Goal: Communication & Community: Answer question/provide support

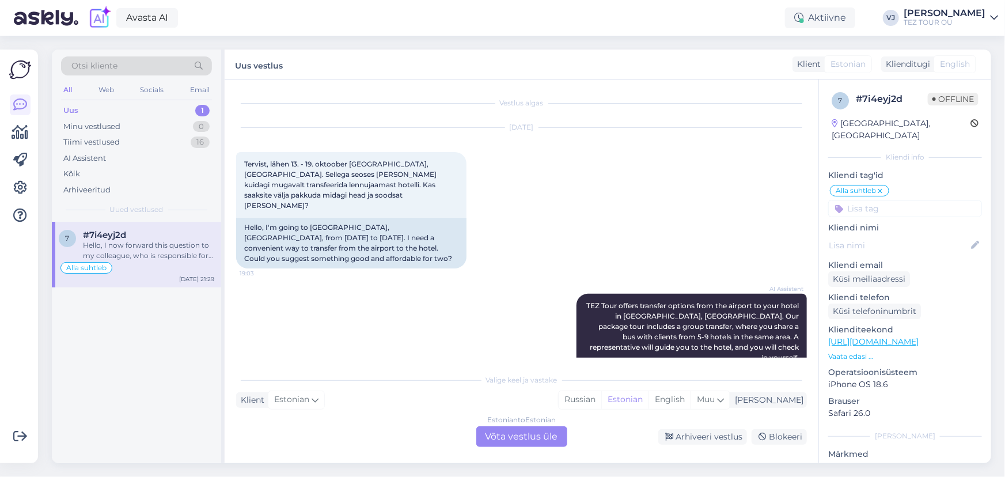
scroll to position [965, 0]
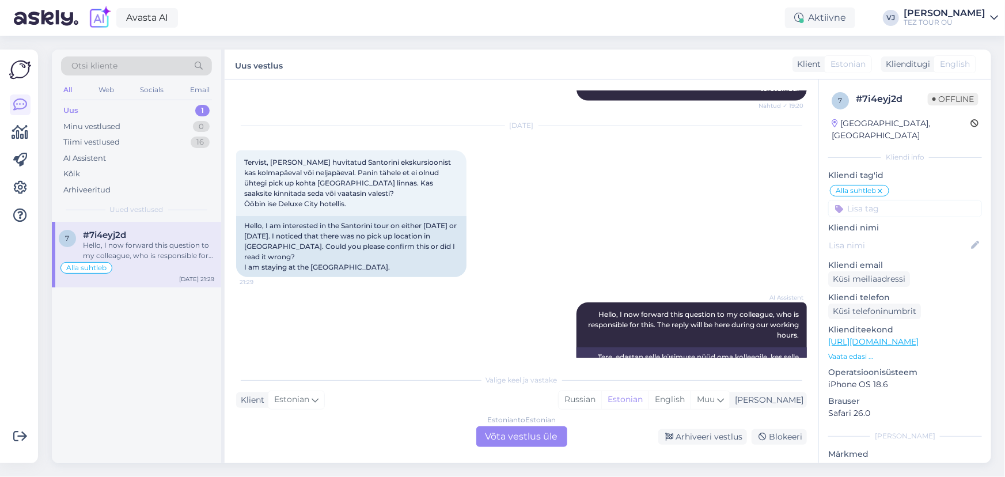
click at [660, 132] on div "Oct 12 2025 Tervist, olen huvitatud Santorini ekskursioonist kas kolmapäeval võ…" at bounding box center [521, 201] width 571 height 176
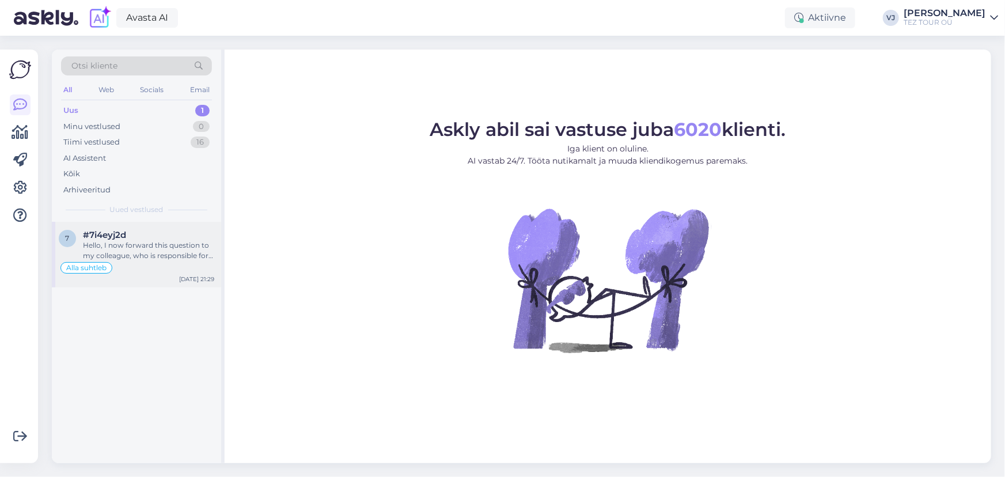
click at [159, 268] on div "Alla suhtleb" at bounding box center [137, 268] width 156 height 14
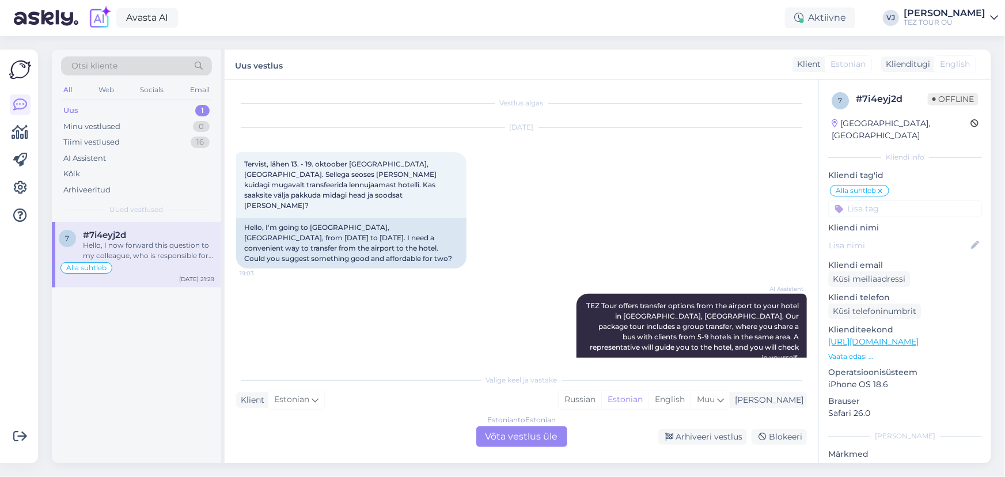
scroll to position [965, 0]
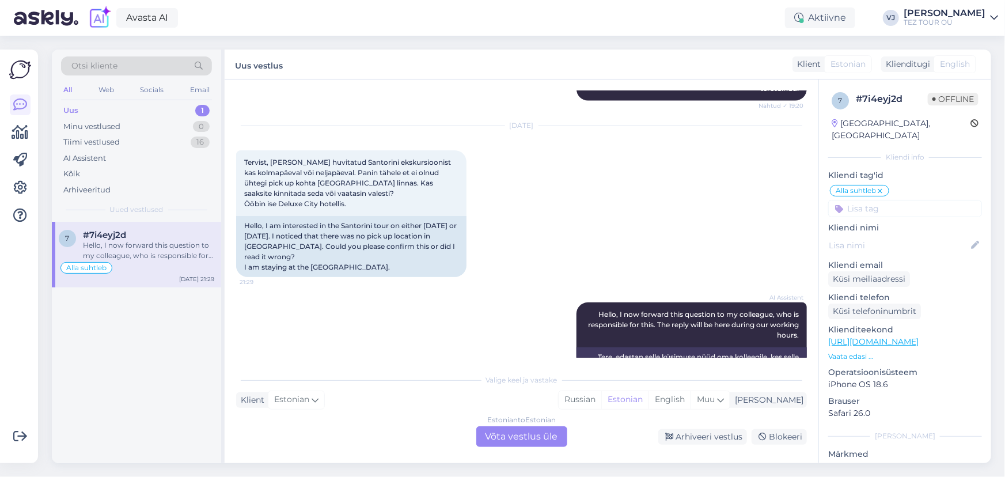
click at [549, 435] on div "Estonian to Estonian Võta vestlus üle" at bounding box center [521, 436] width 91 height 21
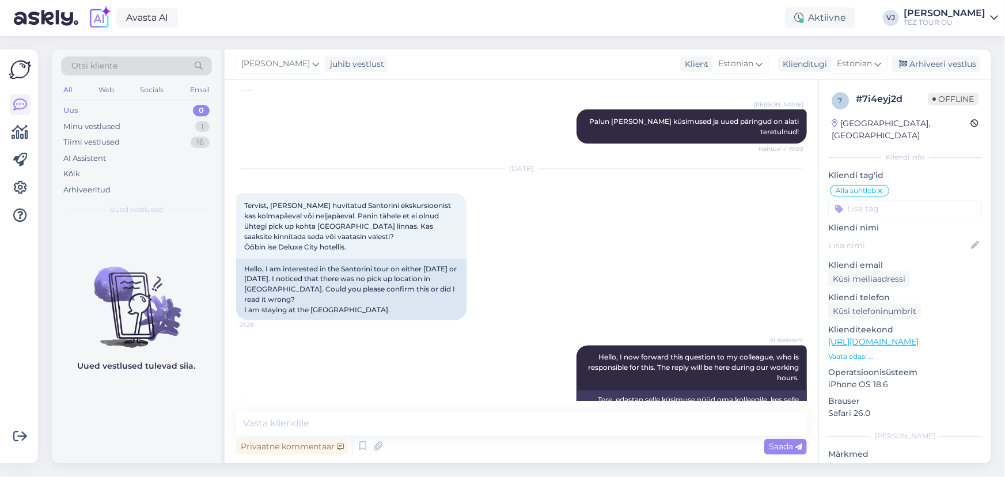
click at [904, 200] on input at bounding box center [905, 208] width 154 height 17
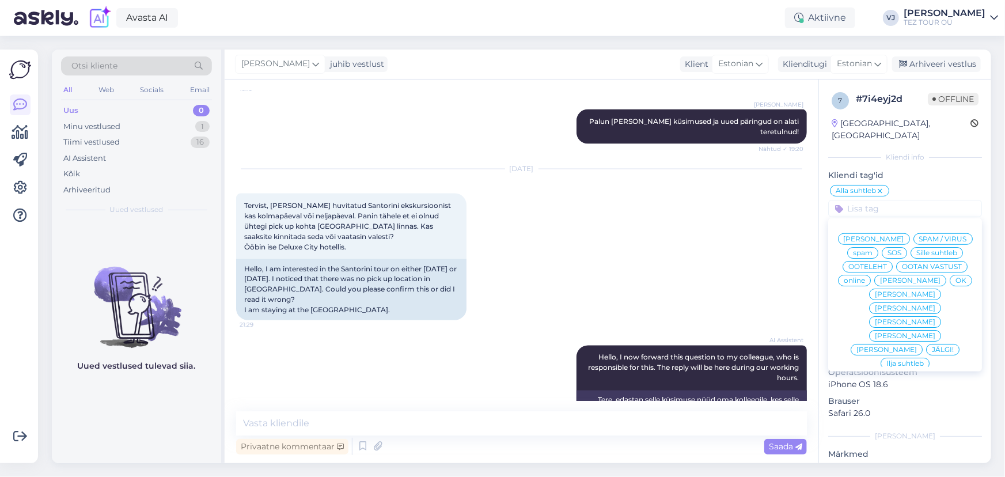
click at [897, 308] on span "[PERSON_NAME]" at bounding box center [905, 308] width 60 height 7
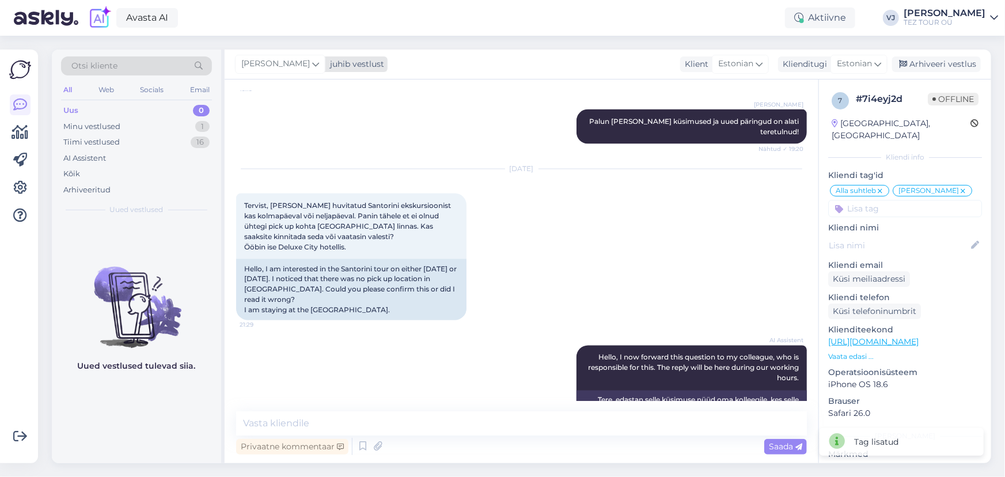
click at [290, 64] on span "[PERSON_NAME]" at bounding box center [275, 64] width 69 height 13
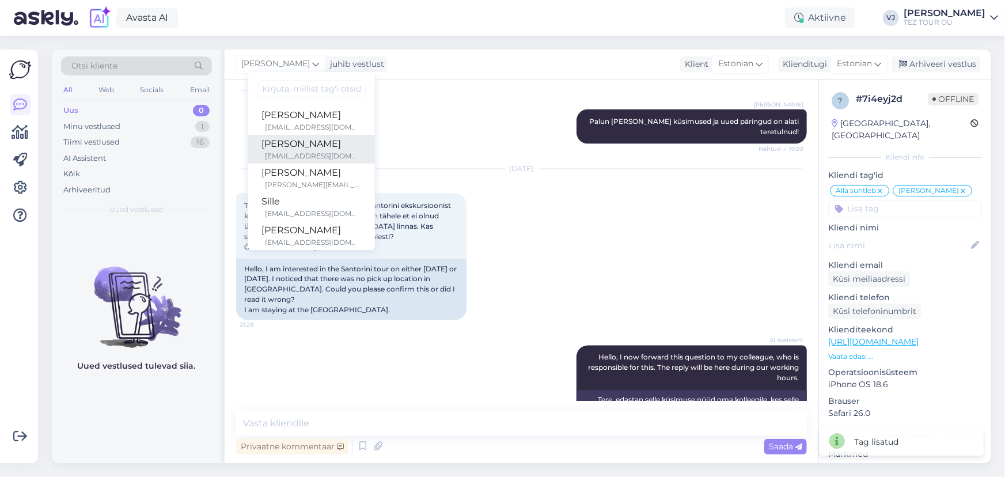
click at [300, 154] on div "[EMAIL_ADDRESS][DOMAIN_NAME]" at bounding box center [314, 156] width 96 height 10
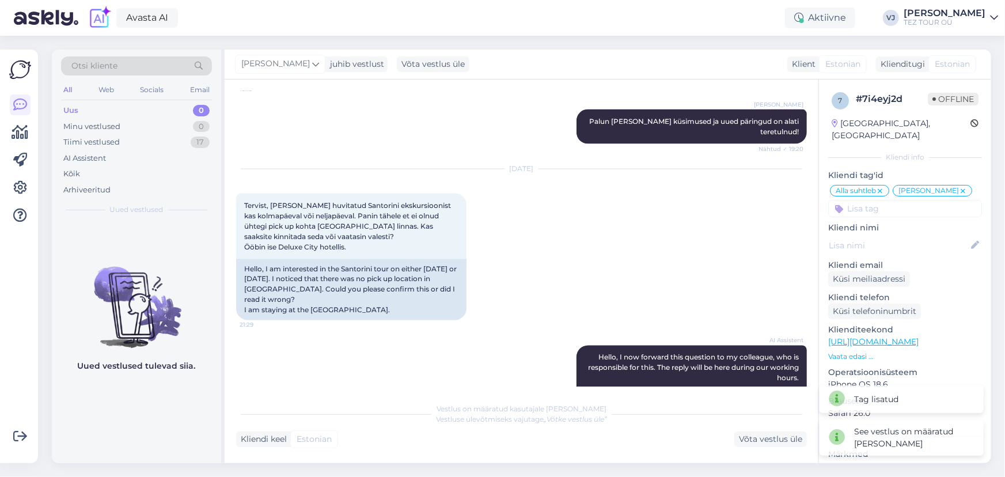
scroll to position [936, 0]
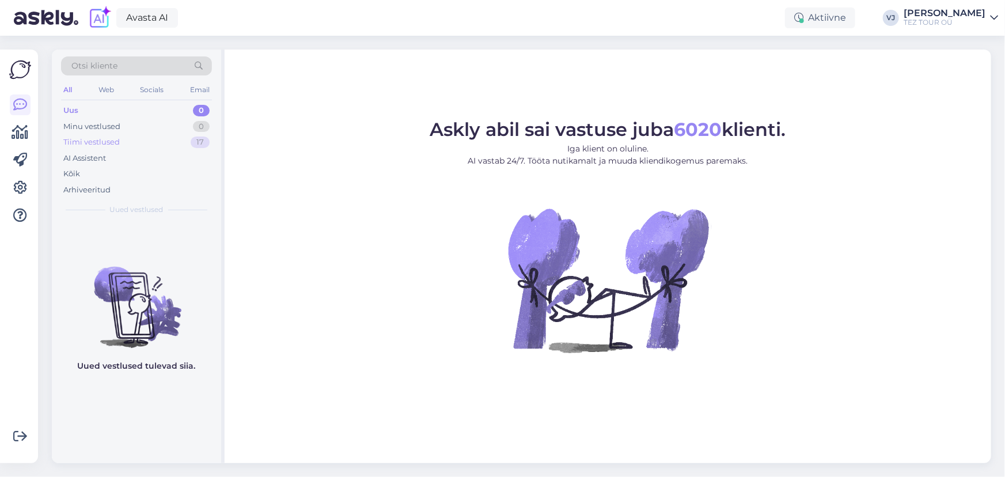
click at [97, 146] on div "Tiimi vestlused" at bounding box center [91, 143] width 56 height 12
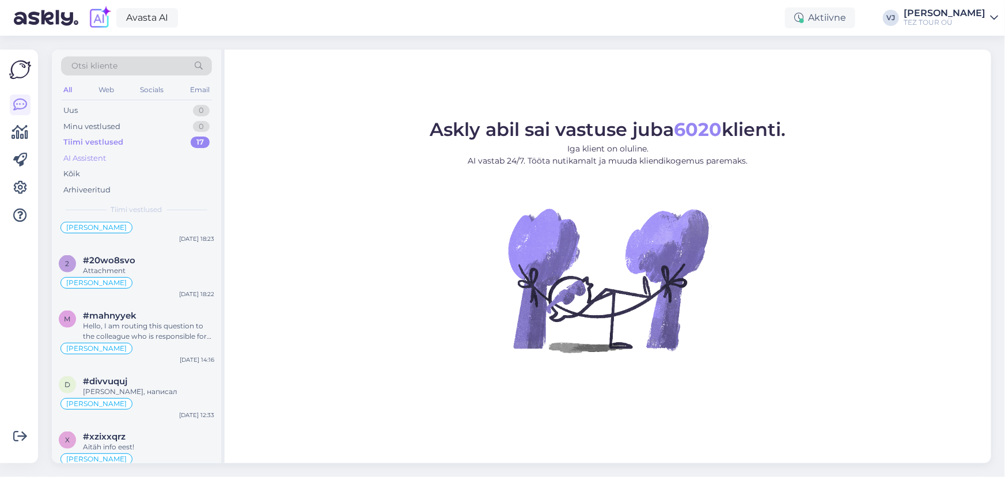
scroll to position [820, 0]
click at [158, 154] on div "AI Assistent" at bounding box center [136, 158] width 151 height 16
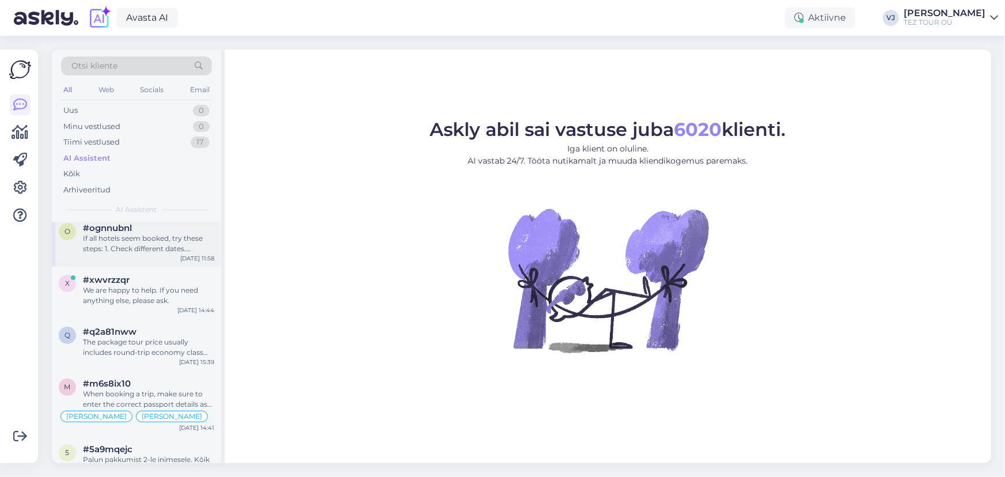
click at [182, 253] on div "If all hotels seem booked, try these steps: 1. Check different dates. Changing …" at bounding box center [148, 243] width 131 height 21
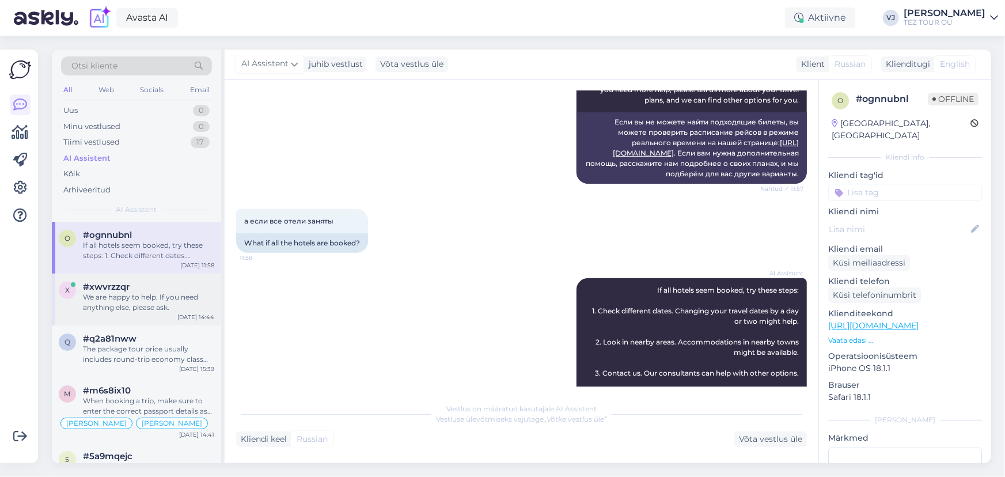
scroll to position [319, 0]
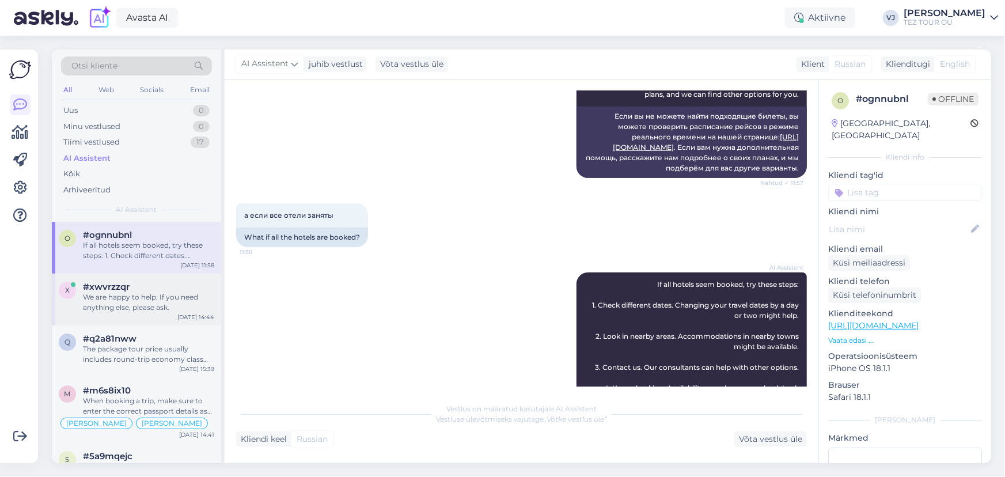
click at [151, 294] on div "We are happy to help. If you need anything else, please ask." at bounding box center [148, 302] width 131 height 21
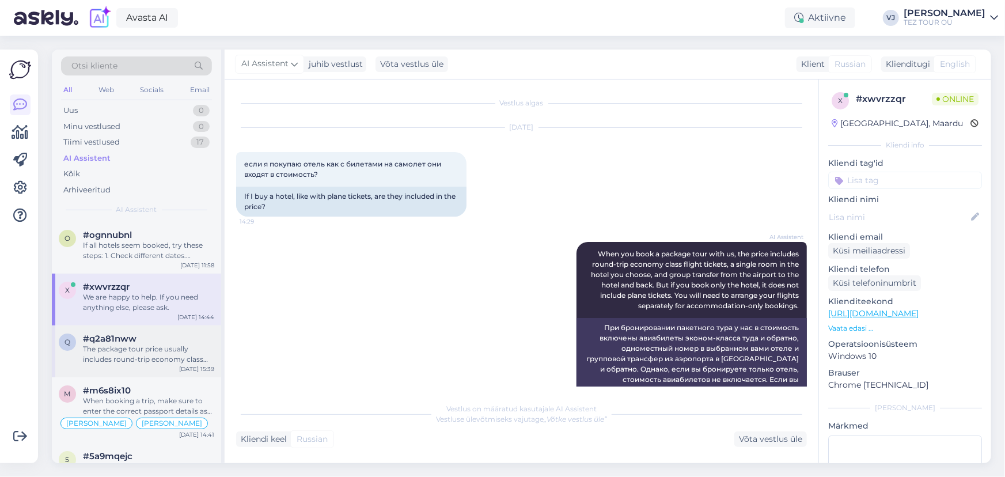
scroll to position [0, 0]
click at [149, 359] on div "The package tour price usually includes round-trip economy class flight tickets…" at bounding box center [148, 354] width 131 height 21
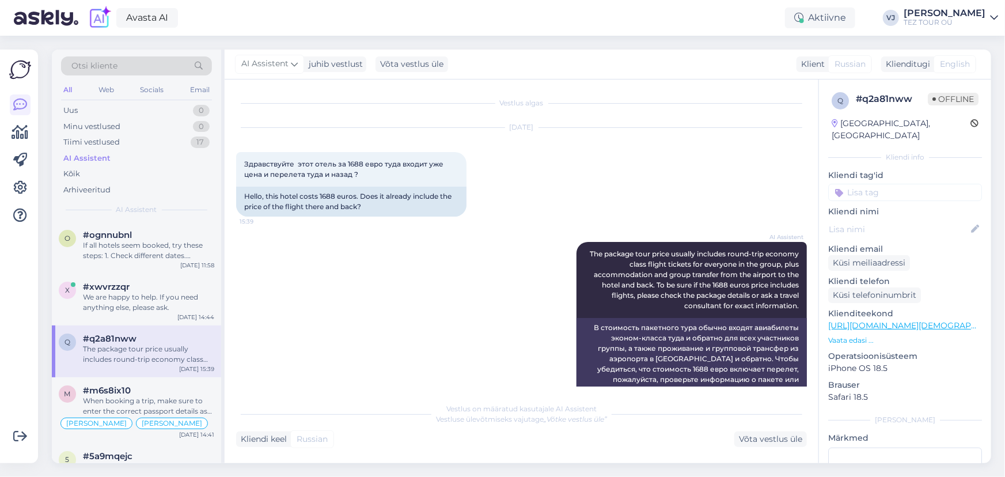
scroll to position [25, 0]
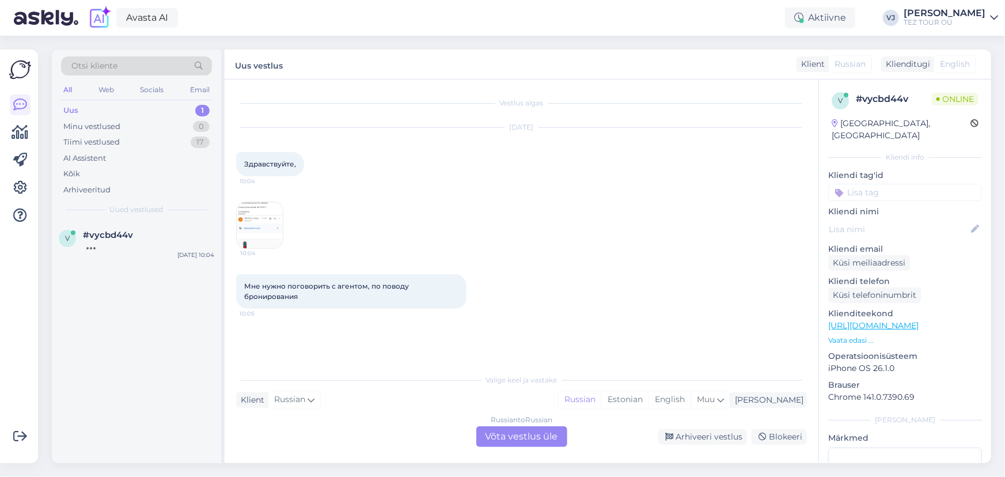
click at [276, 225] on img at bounding box center [260, 225] width 46 height 46
click at [506, 433] on div "Russian to Russian Võta vestlus üle" at bounding box center [521, 436] width 91 height 21
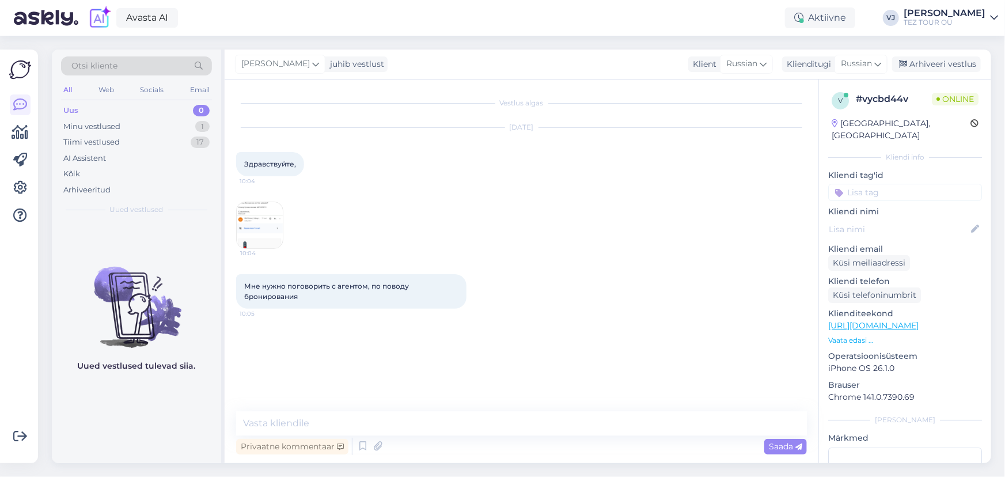
drag, startPoint x: 902, startPoint y: 176, endPoint x: 905, endPoint y: 188, distance: 12.4
click at [902, 184] on input at bounding box center [905, 192] width 154 height 17
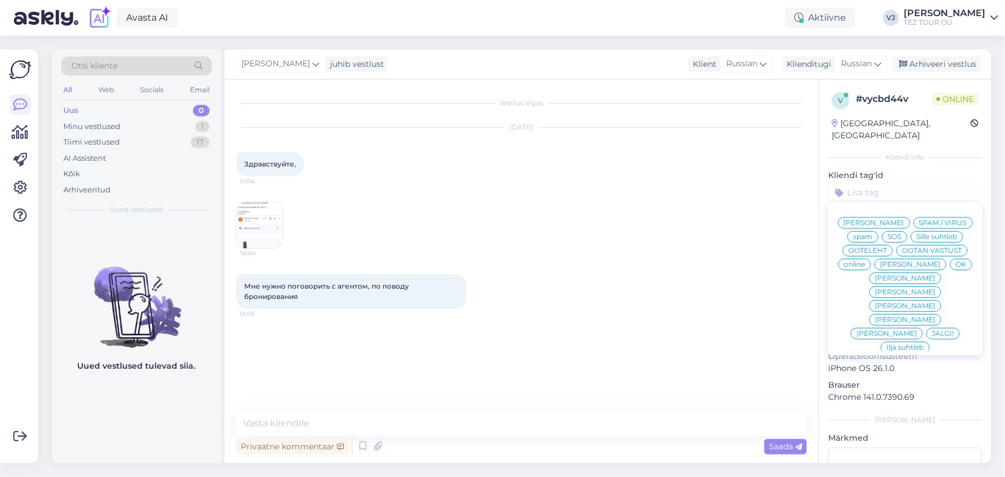
click at [904, 219] on span "[PERSON_NAME]" at bounding box center [874, 222] width 60 height 7
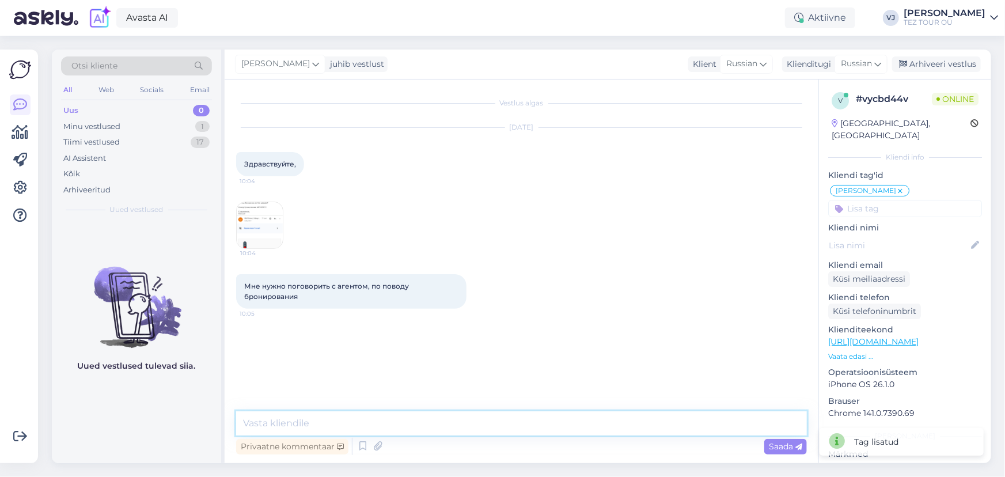
click at [453, 423] on textarea at bounding box center [521, 423] width 571 height 24
type textarea "Доброе утро!"
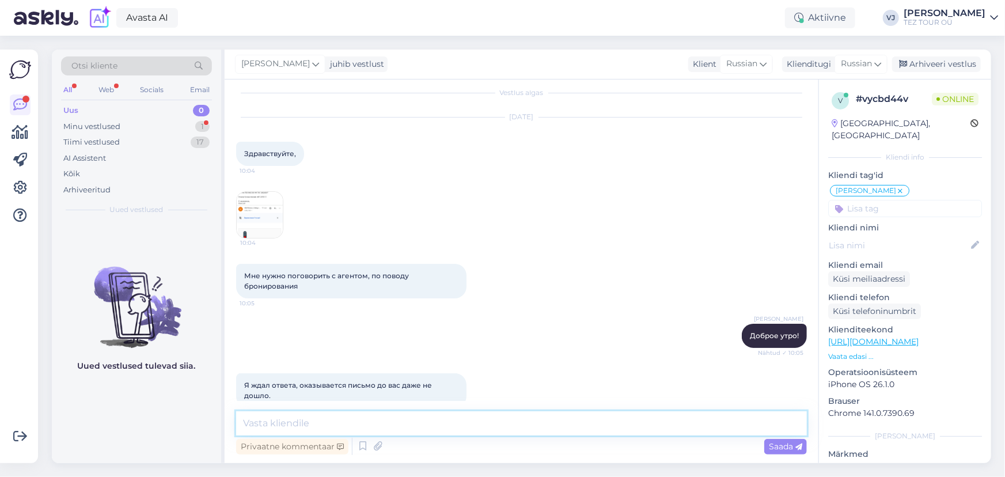
scroll to position [18, 0]
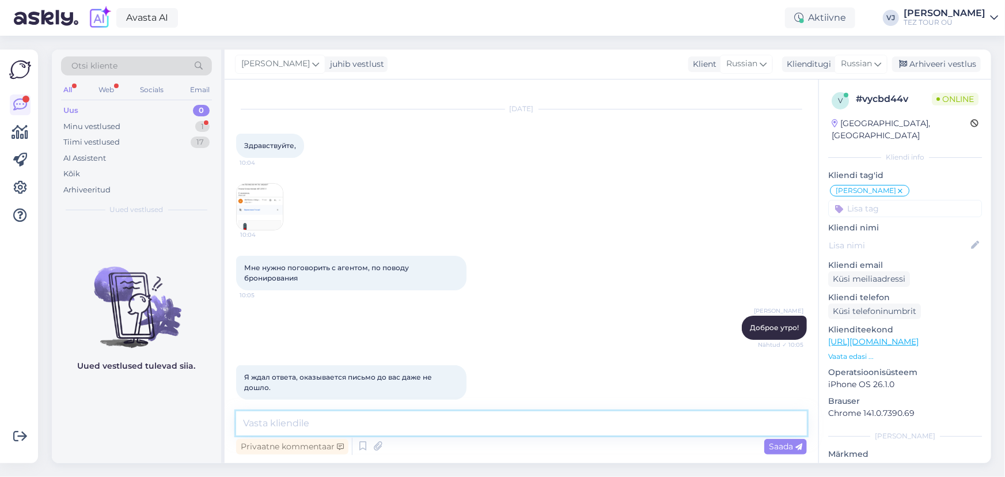
click at [485, 427] on textarea at bounding box center [521, 423] width 571 height 24
click at [272, 191] on img at bounding box center [260, 207] width 46 height 46
click at [378, 426] on textarea "Покупали онлайн" at bounding box center [521, 423] width 571 height 24
type textarea "Покупали онлайн перелёт?"
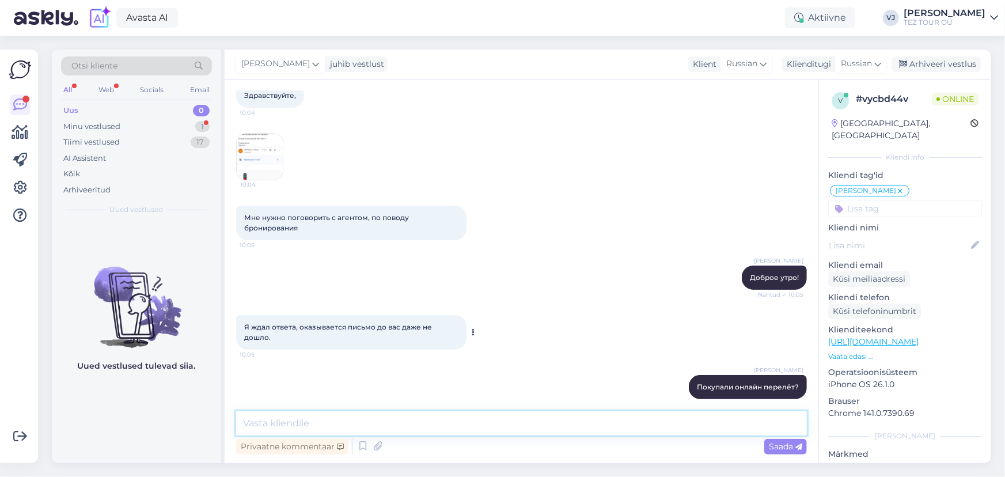
scroll to position [118, 0]
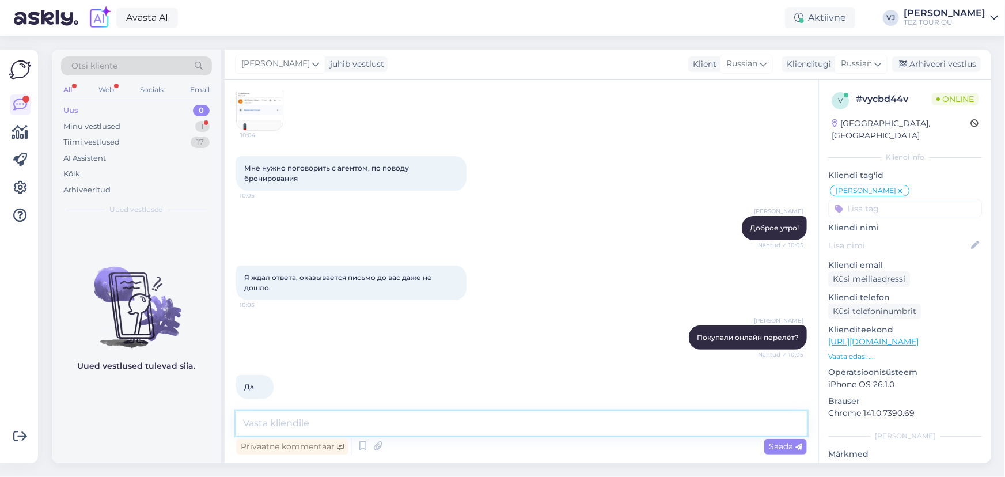
click at [362, 425] on textarea at bounding box center [521, 423] width 571 height 24
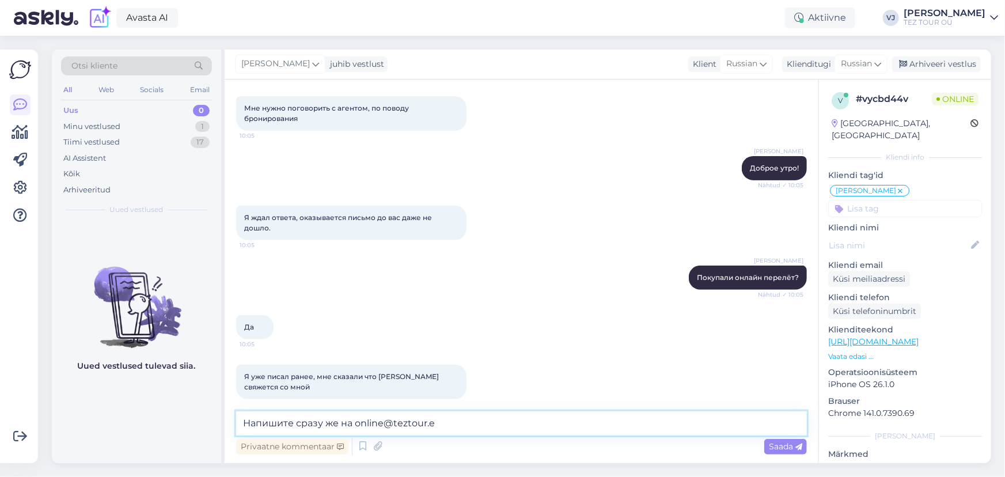
type textarea "Напишите сразу же на [EMAIL_ADDRESS][DOMAIN_NAME]"
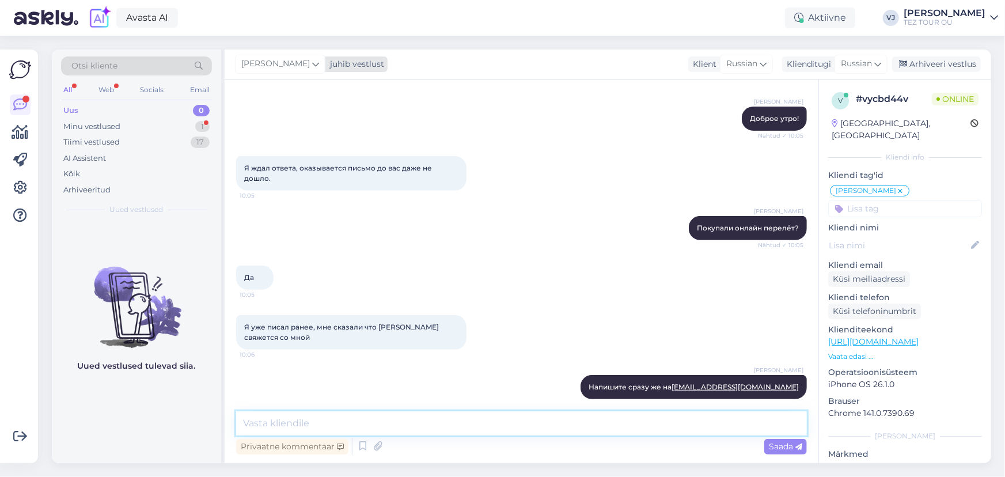
scroll to position [276, 0]
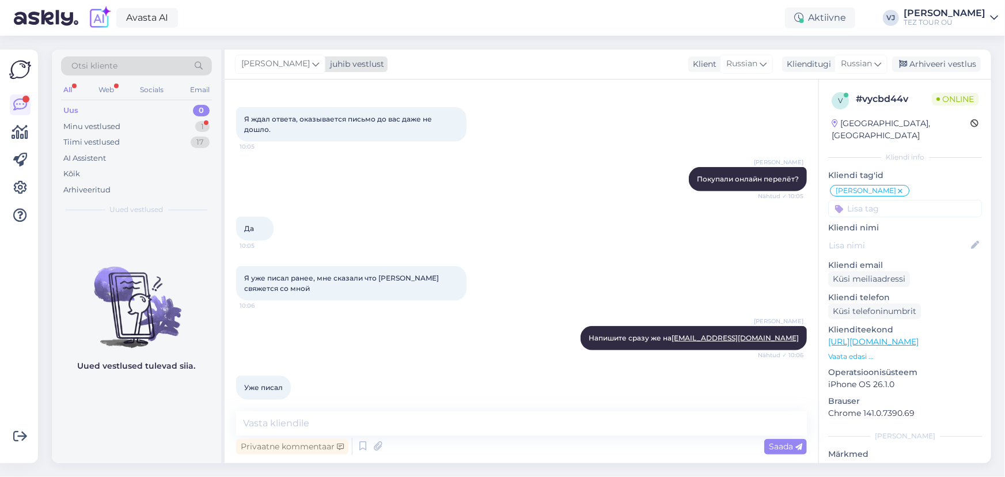
click at [285, 63] on span "[PERSON_NAME]" at bounding box center [275, 64] width 69 height 13
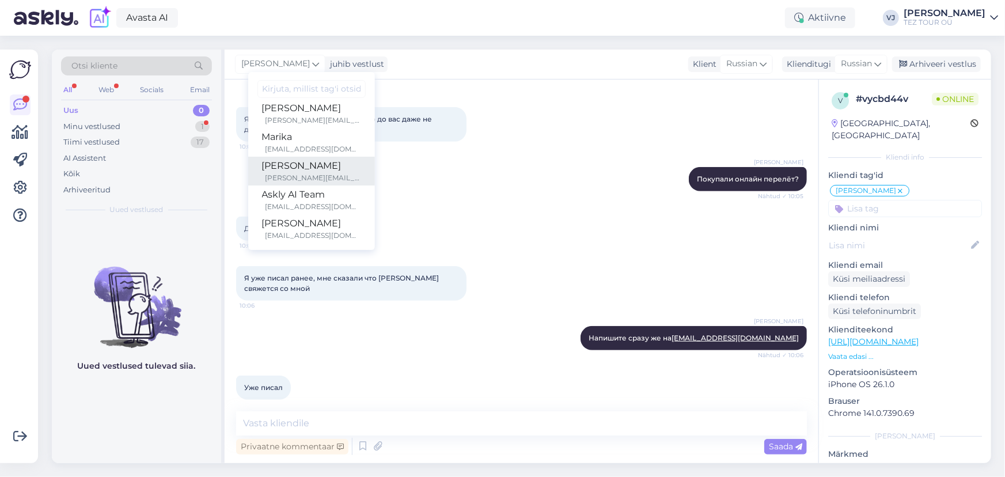
scroll to position [151, 0]
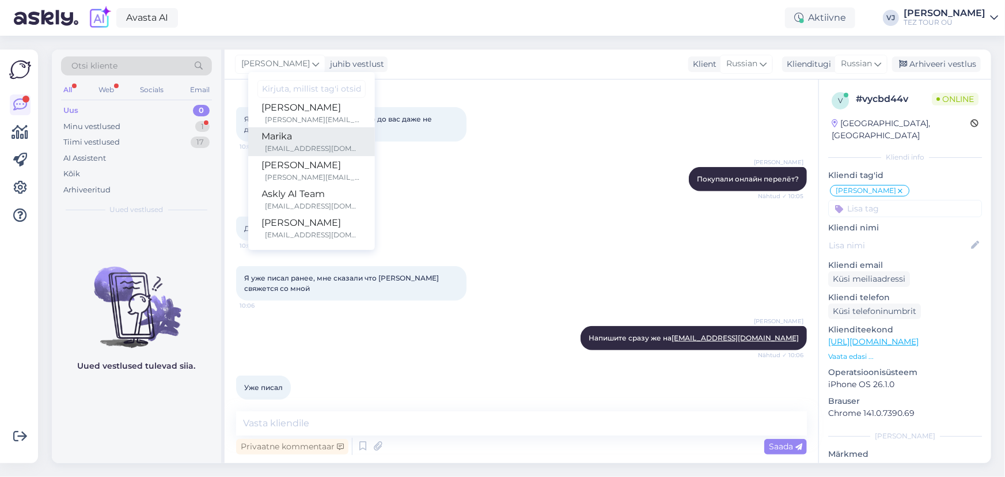
click at [309, 138] on div "Marika" at bounding box center [311, 137] width 99 height 14
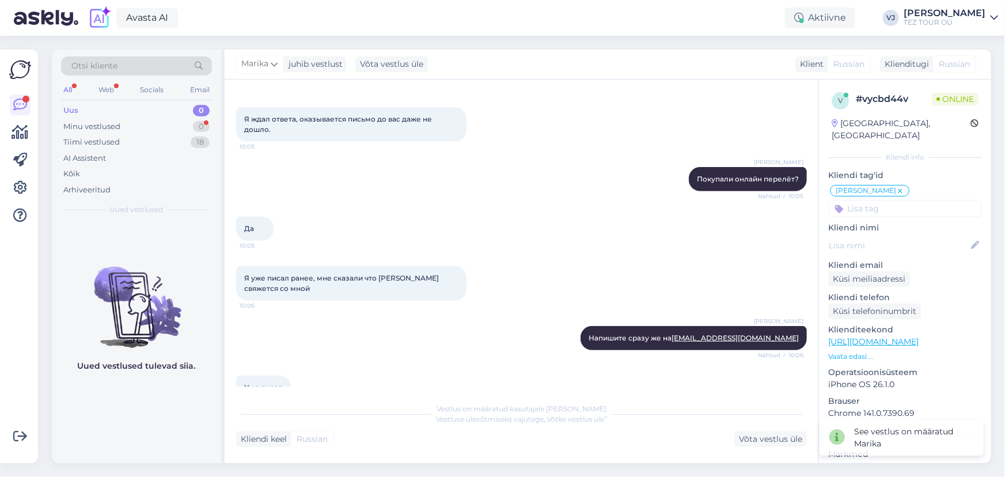
scroll to position [340, 0]
